Goal: Communication & Community: Answer question/provide support

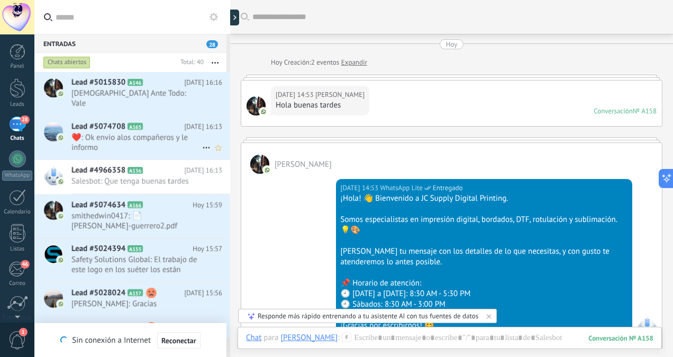
scroll to position [32, 0]
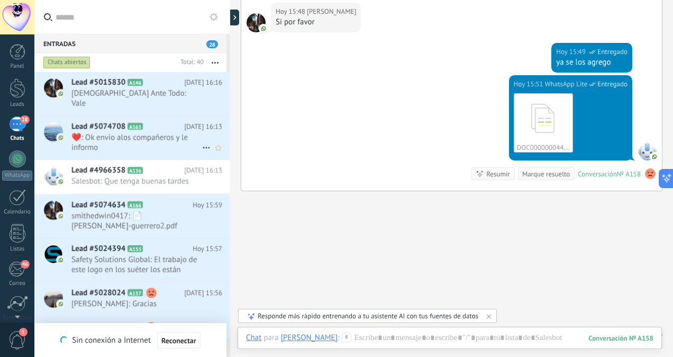
click at [141, 135] on span "❤️: Ok envio alos compañeros y le informo" at bounding box center [136, 142] width 131 height 20
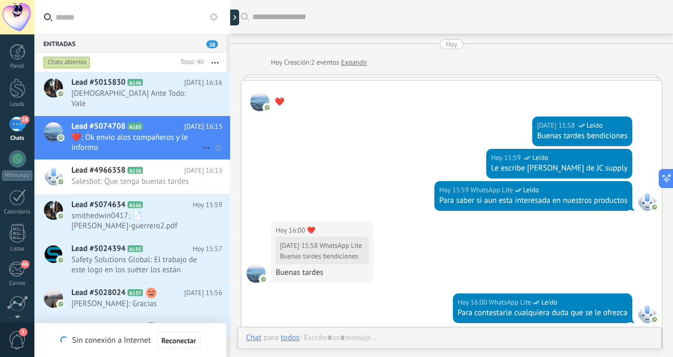
scroll to position [868, 0]
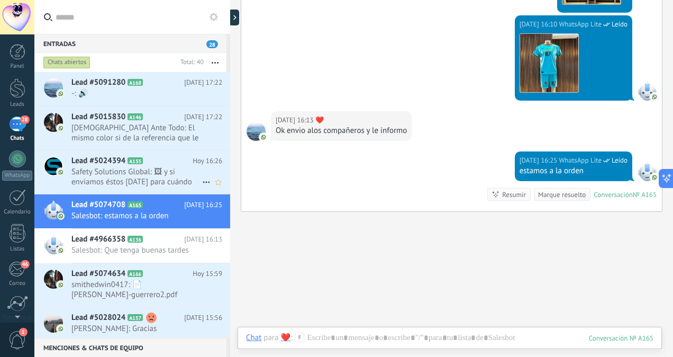
click at [147, 177] on span "Safety Solutions Global: 🖼 y si enviamos éstos [DATE] para cuándo los podrán te…" at bounding box center [136, 177] width 131 height 20
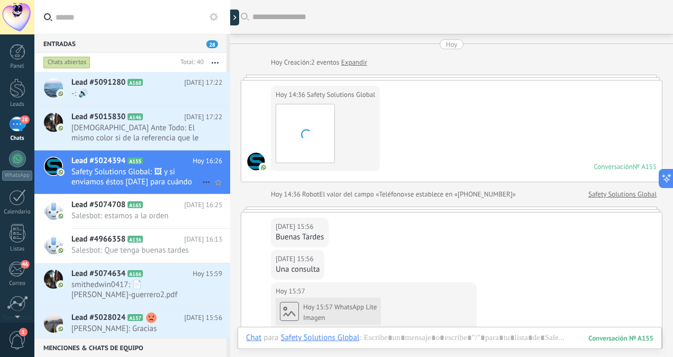
scroll to position [456, 0]
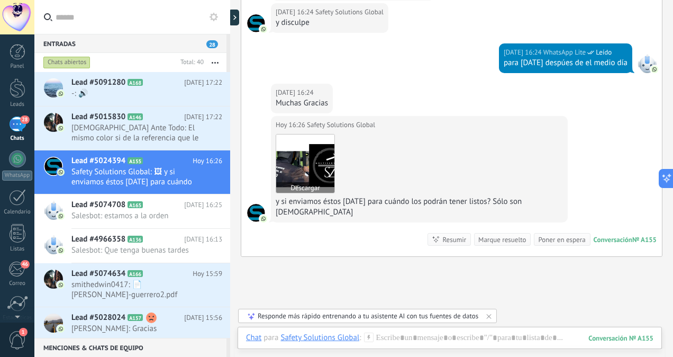
click at [318, 156] on img at bounding box center [305, 163] width 58 height 58
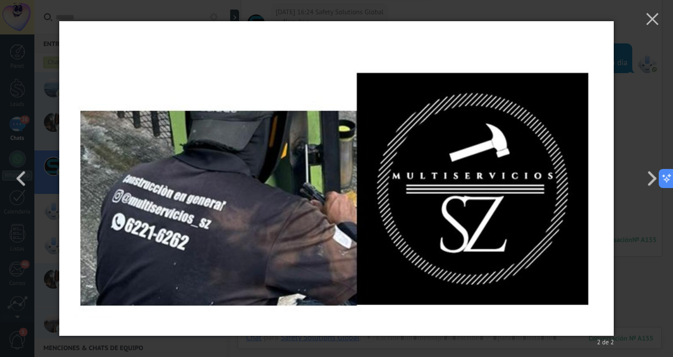
click at [622, 106] on div "2 de 2" at bounding box center [336, 178] width 673 height 357
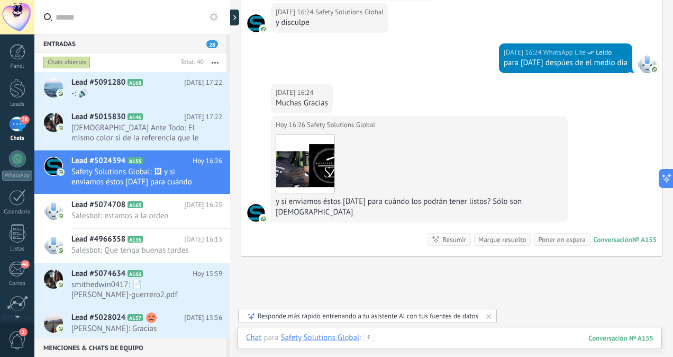
click at [414, 336] on div at bounding box center [449, 348] width 407 height 32
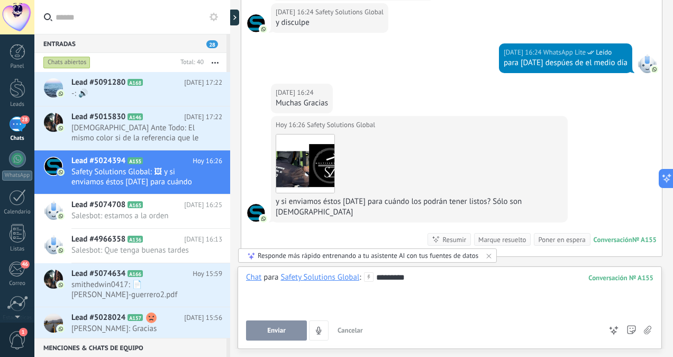
click at [261, 332] on button "Enviar" at bounding box center [276, 330] width 61 height 20
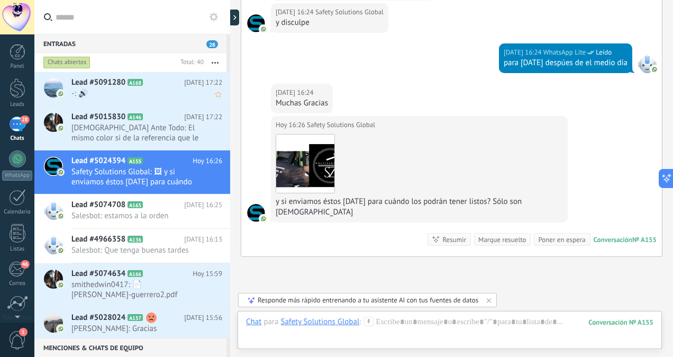
scroll to position [564, 0]
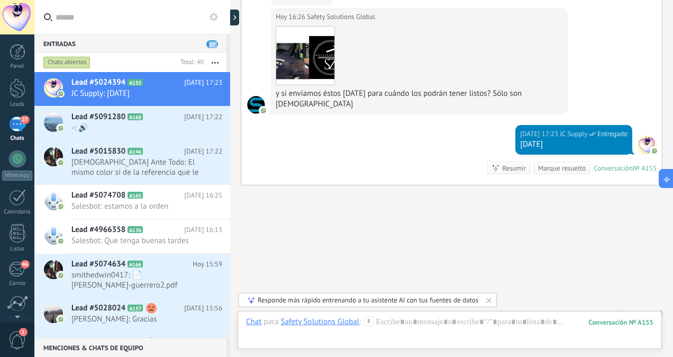
drag, startPoint x: 228, startPoint y: 43, endPoint x: 228, endPoint y: 99, distance: 56.1
click at [228, 99] on div "Entradas 27 Chats abiertos Total: 40 Silenciar Acciones múltiples Ordenar Más r…" at bounding box center [132, 186] width 196 height 304
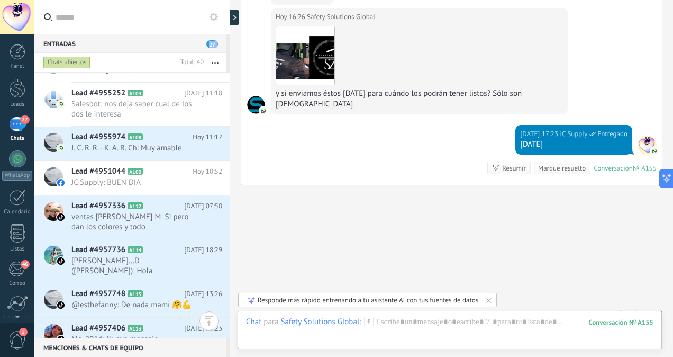
scroll to position [1166, 0]
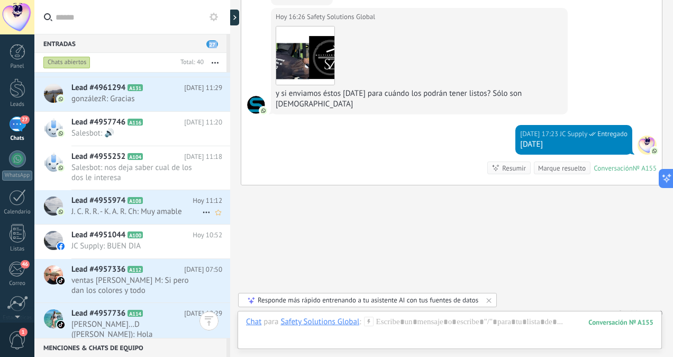
click at [176, 216] on span "J. C. R. R. - K. A. R. Ch: Muy amable" at bounding box center [136, 211] width 131 height 10
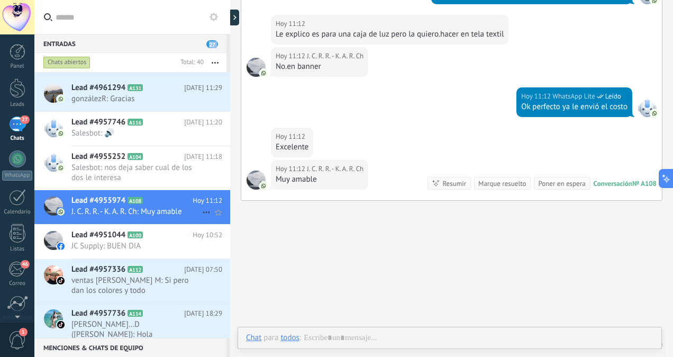
scroll to position [281, 0]
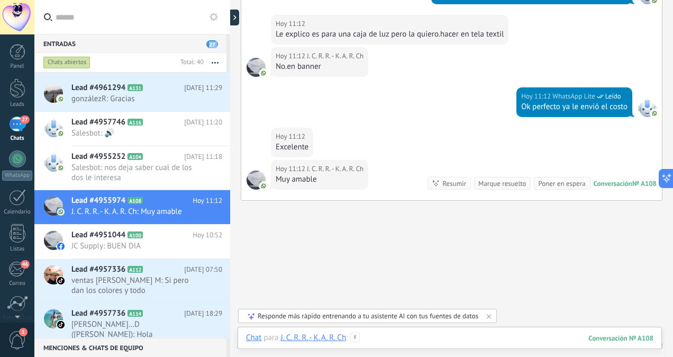
click at [386, 335] on div at bounding box center [449, 348] width 407 height 32
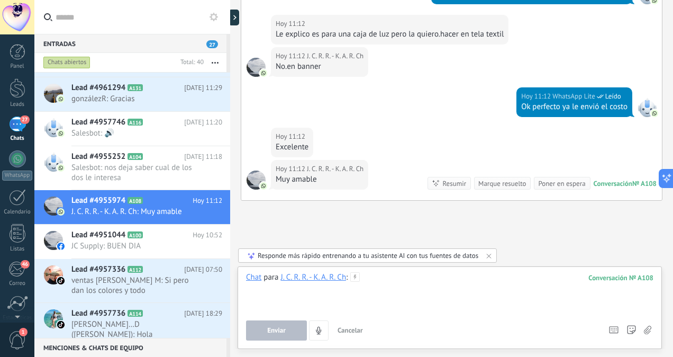
click at [380, 297] on div at bounding box center [449, 292] width 407 height 40
click at [291, 330] on button "Enviar" at bounding box center [276, 330] width 61 height 20
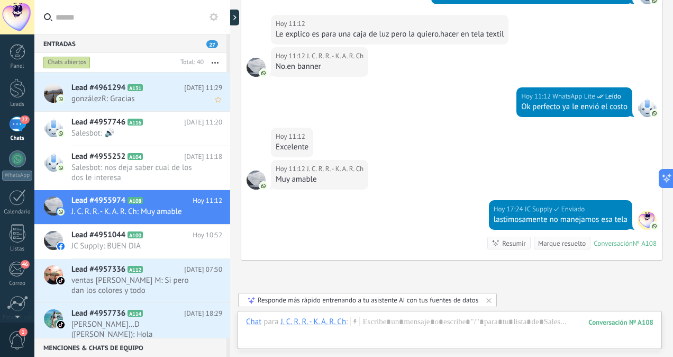
scroll to position [694, 0]
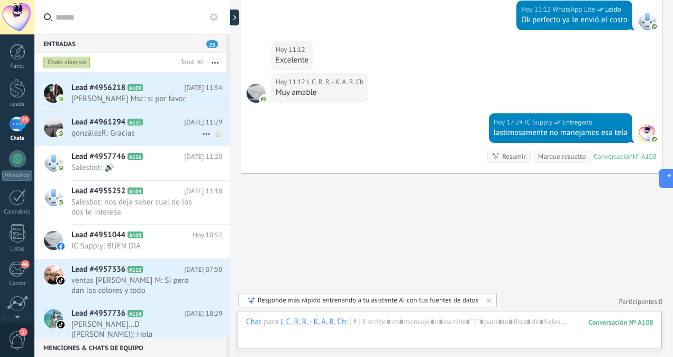
click at [151, 145] on div "Lead #4961294 A131 [DATE] 11:29 gonzálezR: Gracias" at bounding box center [150, 128] width 159 height 33
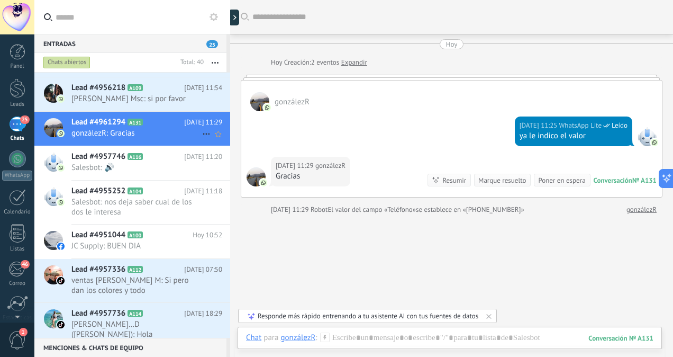
click at [198, 128] on span "[DATE] 11:29" at bounding box center [203, 122] width 38 height 11
click at [236, 21] on div at bounding box center [237, 18] width 16 height 16
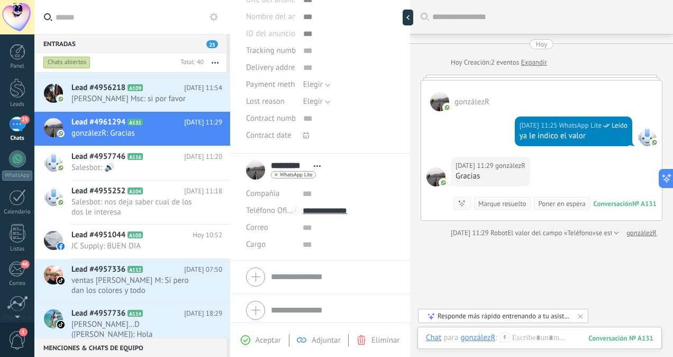
scroll to position [150, 0]
click at [532, 65] on link "Expandir" at bounding box center [534, 62] width 26 height 11
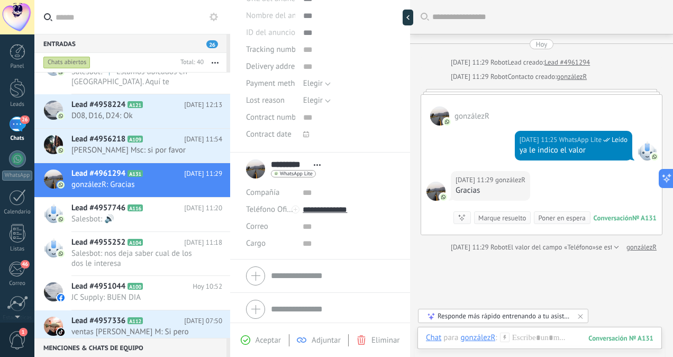
scroll to position [1117, 0]
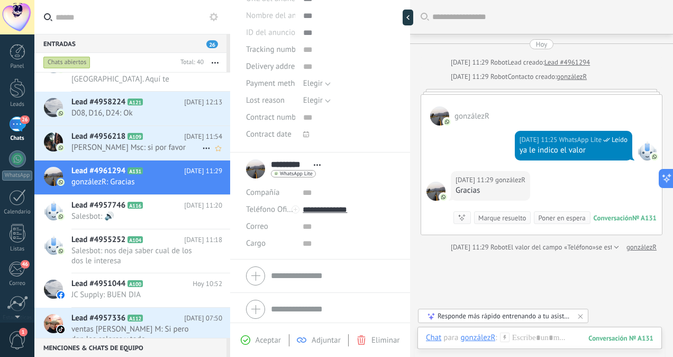
click at [96, 152] on span "[PERSON_NAME] Msc: si por favor" at bounding box center [136, 147] width 131 height 10
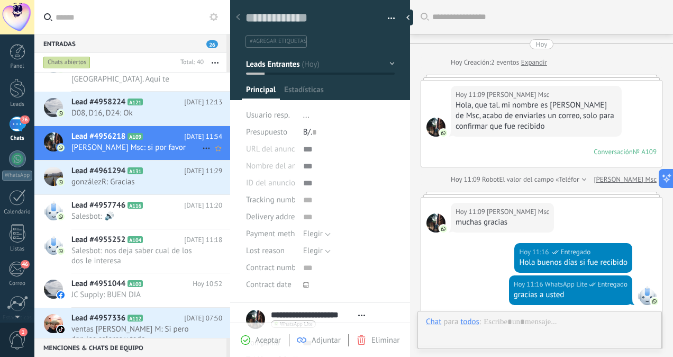
scroll to position [286, 0]
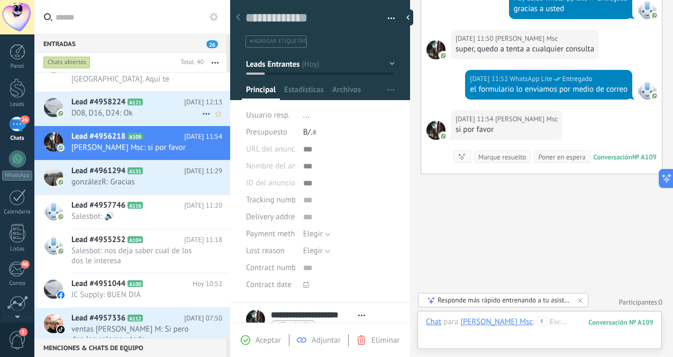
click at [131, 118] on span "D08, D16, D24: Ok" at bounding box center [136, 113] width 131 height 10
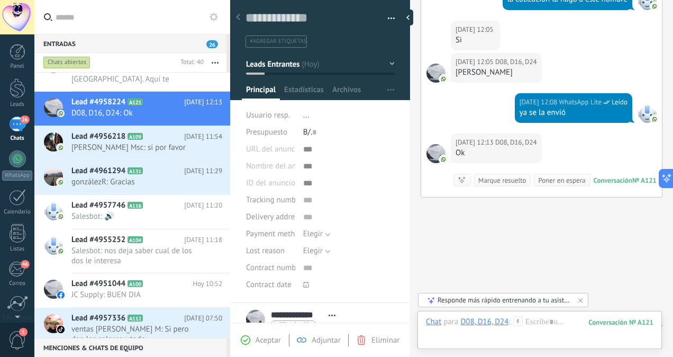
scroll to position [637, 0]
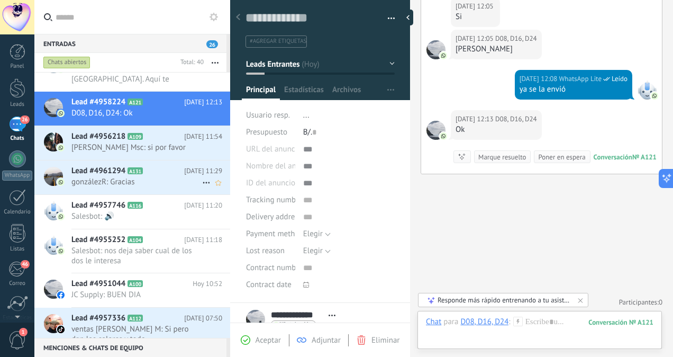
click at [151, 187] on span "gonzálezR: Gracias" at bounding box center [136, 182] width 131 height 10
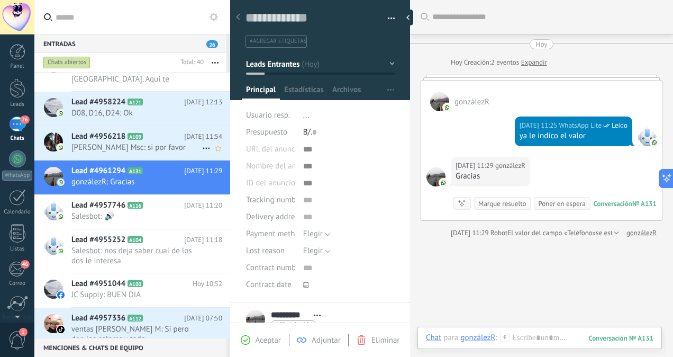
scroll to position [58, 0]
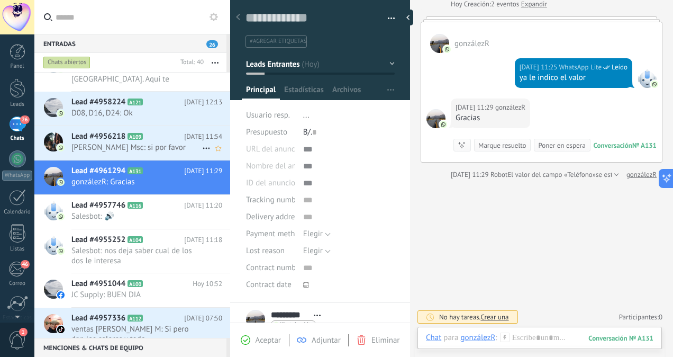
click at [143, 159] on div "Lead #4956218 A109 [DATE] 11:54 [PERSON_NAME] Msc: si por favor" at bounding box center [150, 142] width 159 height 33
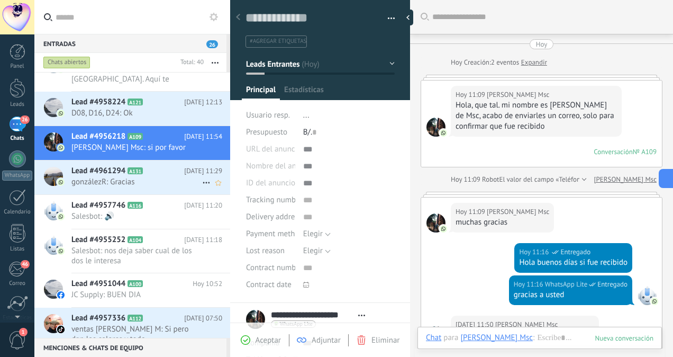
scroll to position [248, 0]
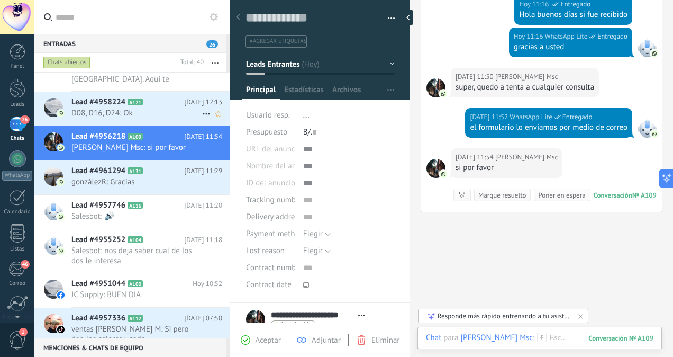
click at [178, 125] on div "Lead #4958224 A121 [DATE] 12:13 D08, D16, D24: Ok" at bounding box center [150, 108] width 159 height 33
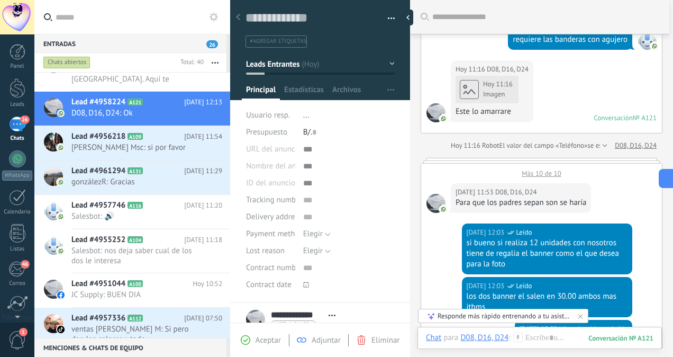
scroll to position [133, 0]
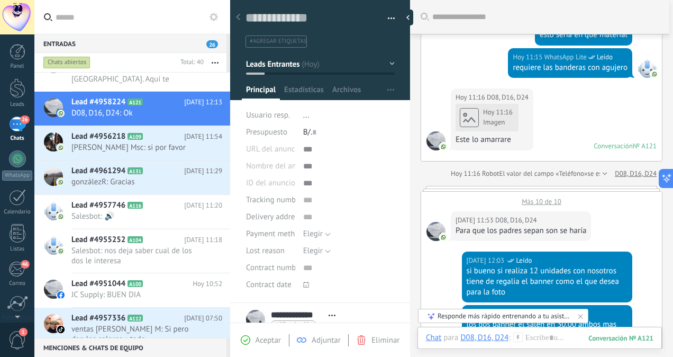
click at [228, 228] on div "Entradas 26 Chats abiertos Total: 40 Silenciar Acciones múltiples Ordenar Más r…" at bounding box center [353, 178] width 639 height 357
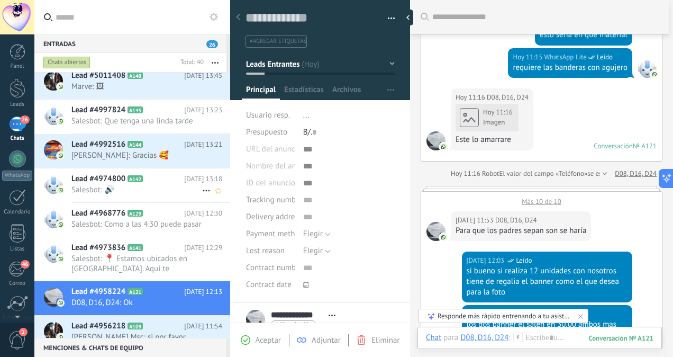
scroll to position [913, 0]
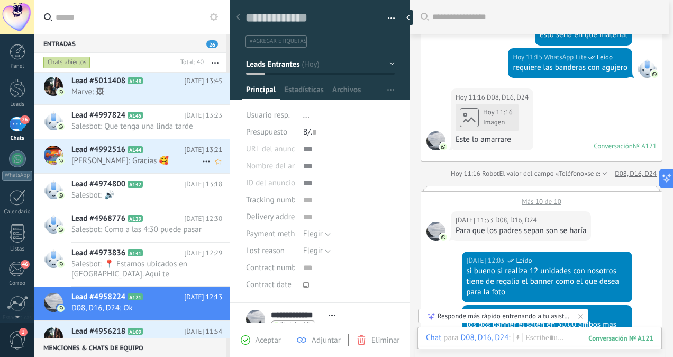
click at [162, 158] on span "[PERSON_NAME]: Gracias 🥰" at bounding box center [136, 161] width 131 height 10
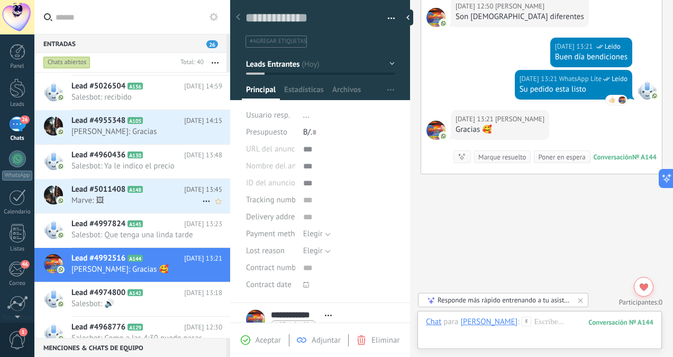
click at [158, 191] on h2 "Lead #5011408 A148" at bounding box center [127, 189] width 113 height 11
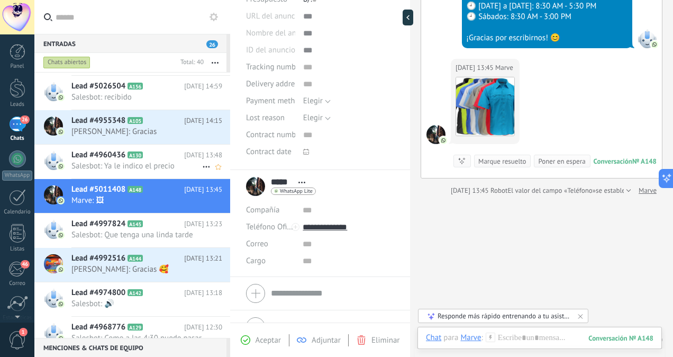
click at [116, 162] on span "Salesbot: Ya le indico el precio" at bounding box center [136, 166] width 131 height 10
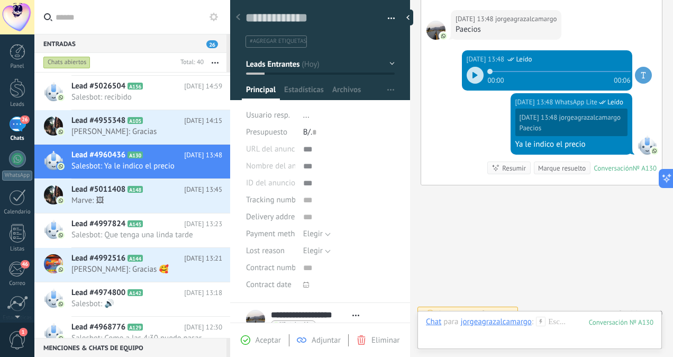
click at [477, 67] on div at bounding box center [475, 75] width 17 height 17
click at [145, 132] on span "[PERSON_NAME]: Gracias" at bounding box center [136, 131] width 131 height 10
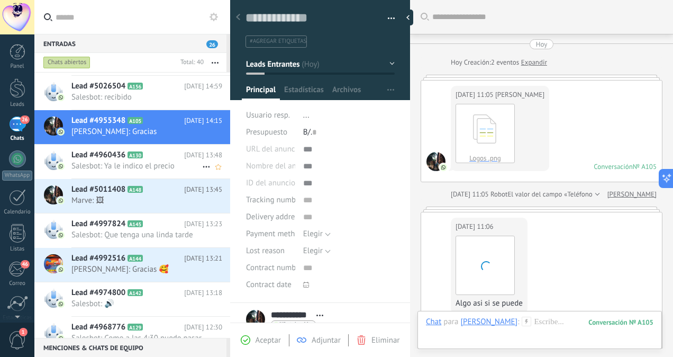
scroll to position [909, 0]
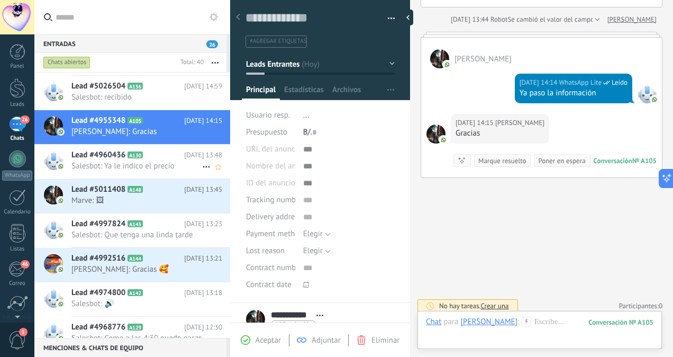
click at [141, 156] on span "A130" at bounding box center [135, 154] width 15 height 7
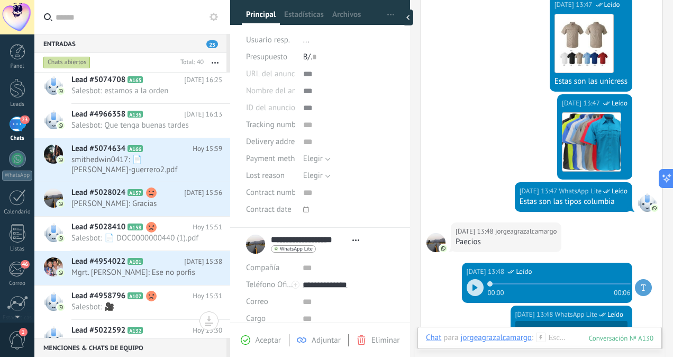
scroll to position [241, 0]
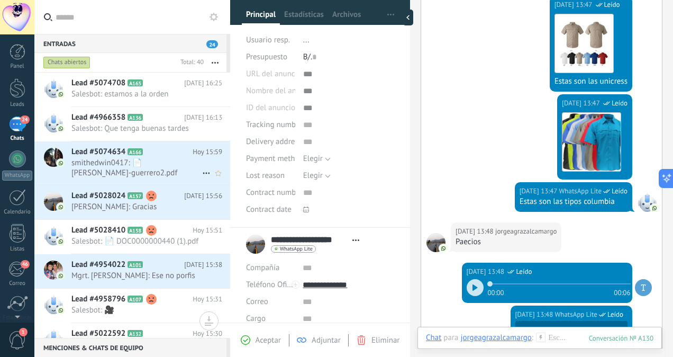
click at [116, 160] on span "smithedwin0417: 📄 [PERSON_NAME]-guerrero2.pdf" at bounding box center [136, 168] width 131 height 20
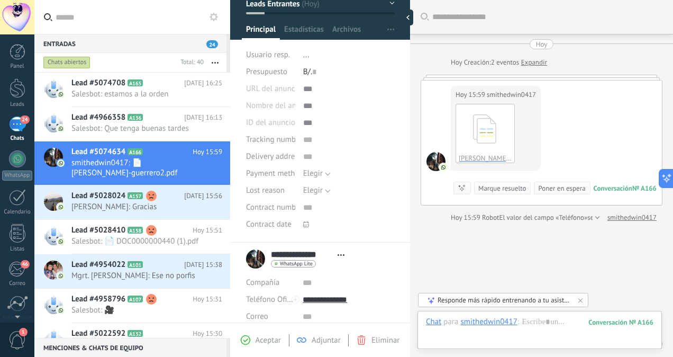
scroll to position [59, 0]
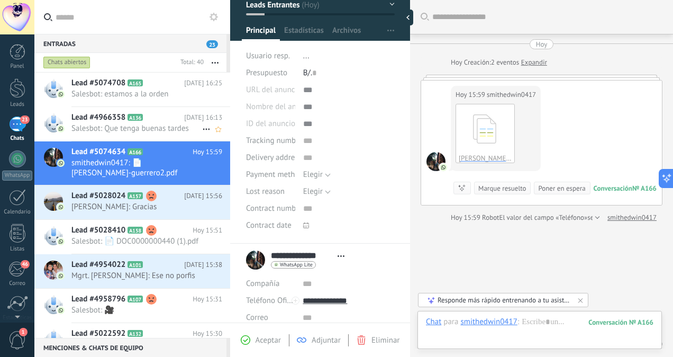
click at [160, 124] on span "Salesbot: Que tenga buenas tardes" at bounding box center [136, 128] width 131 height 10
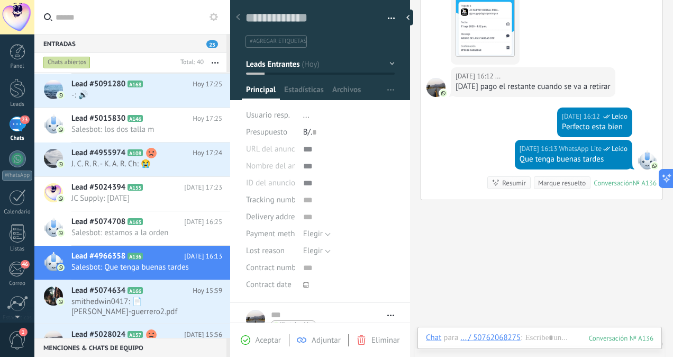
scroll to position [99, 0]
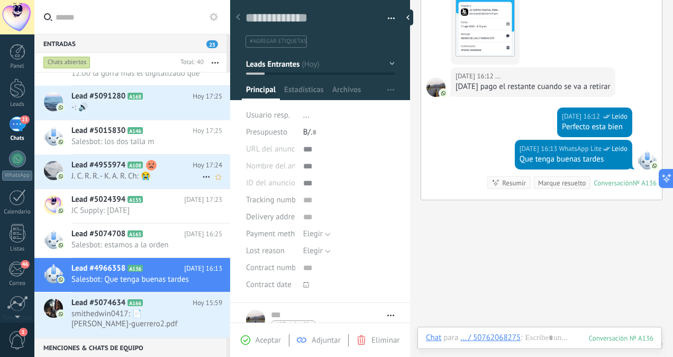
click at [159, 171] on span "J. C. R. R. - K. A. R. Ch: 😭" at bounding box center [136, 176] width 131 height 10
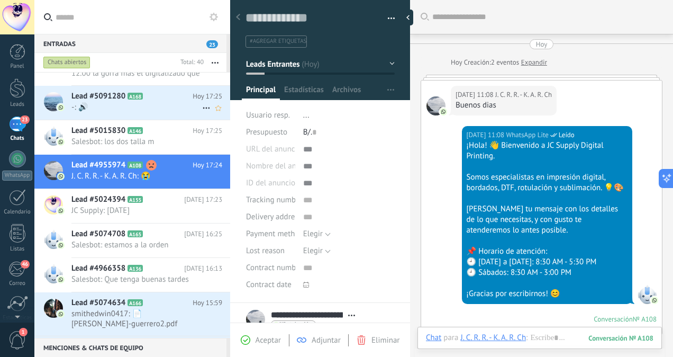
scroll to position [648, 0]
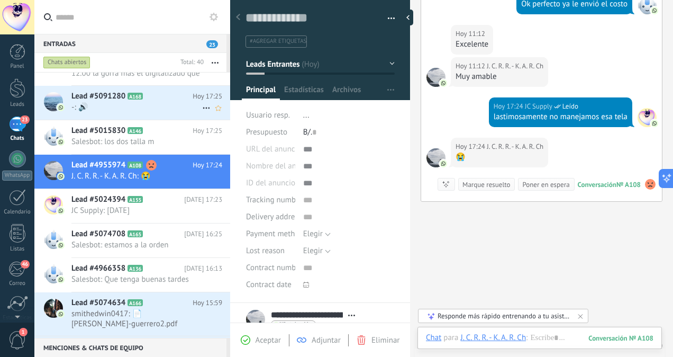
click at [175, 114] on div "Lead #5091280 A168 [DATE] 17:25 -: 🔊" at bounding box center [150, 102] width 159 height 33
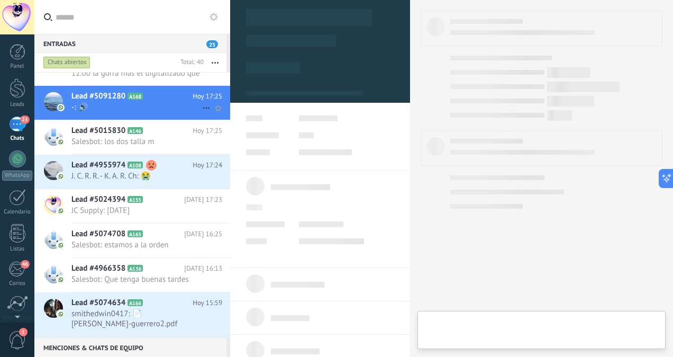
scroll to position [257, 0]
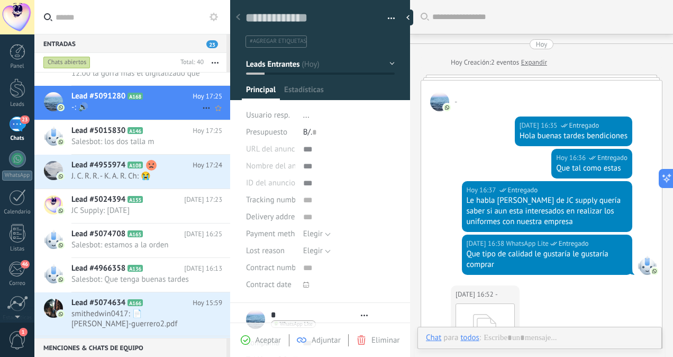
type textarea "**********"
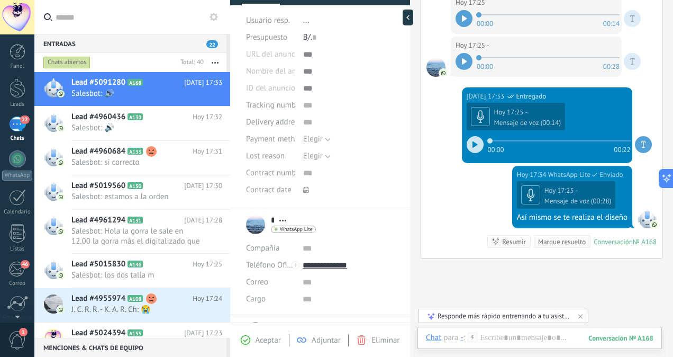
scroll to position [1064, 0]
